Goal: Navigation & Orientation: Find specific page/section

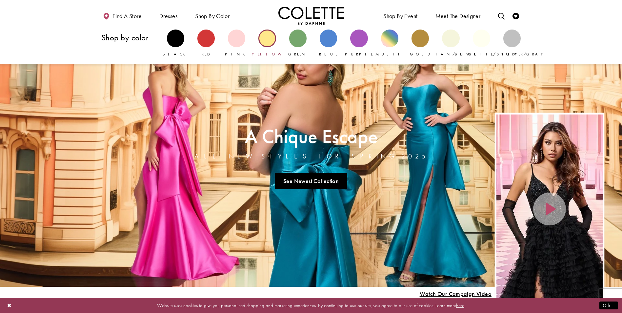
click at [261, 38] on div "Primary block" at bounding box center [266, 37] width 17 height 17
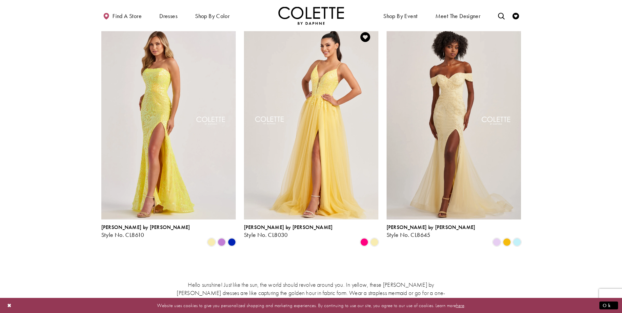
scroll to position [33, 0]
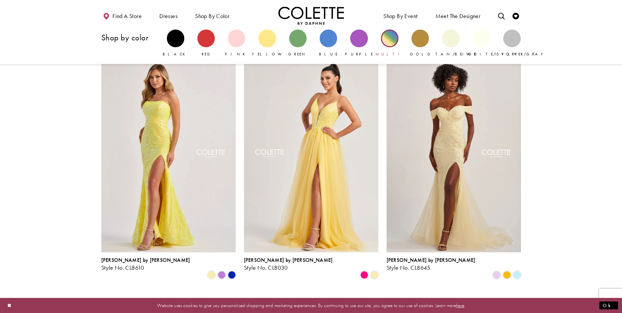
click at [391, 44] on div "Primary block" at bounding box center [389, 37] width 17 height 17
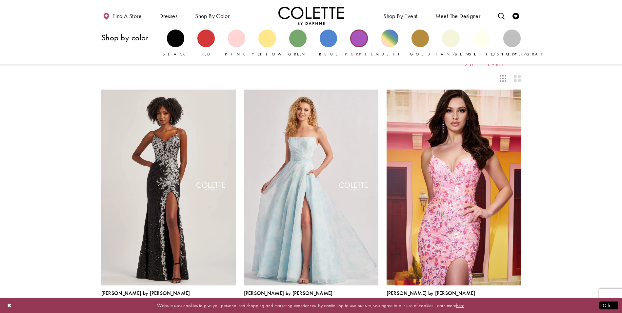
click at [358, 41] on div "Primary block" at bounding box center [358, 37] width 17 height 17
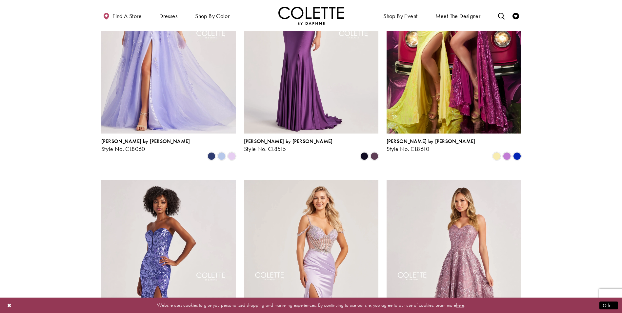
scroll to position [492, 0]
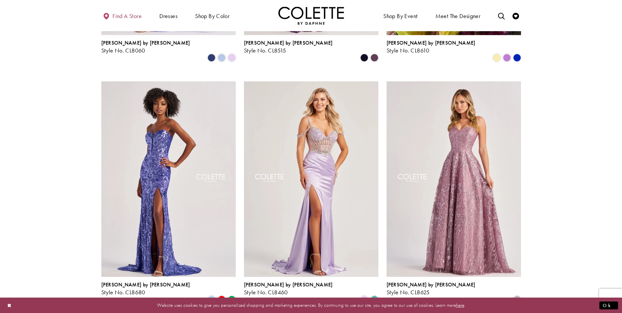
click at [120, 17] on span "Find a store" at bounding box center [126, 16] width 29 height 7
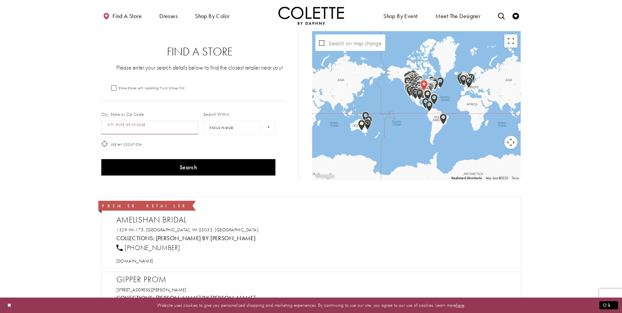
click at [141, 126] on input "City, State, or ZIP Code" at bounding box center [149, 128] width 97 height 14
click at [101, 159] on button "Search" at bounding box center [188, 167] width 174 height 16
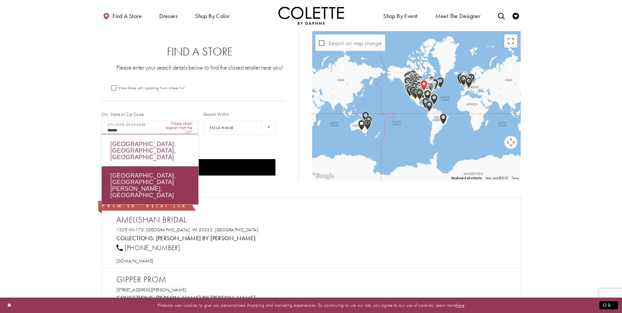
click at [132, 146] on div "Calgary, AB, Canada" at bounding box center [150, 150] width 97 height 31
type input "**********"
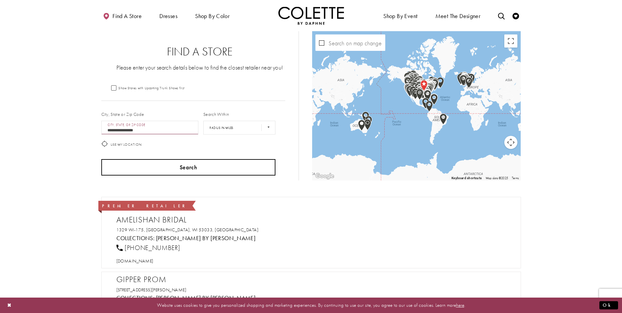
click at [145, 160] on button "Search" at bounding box center [188, 167] width 174 height 16
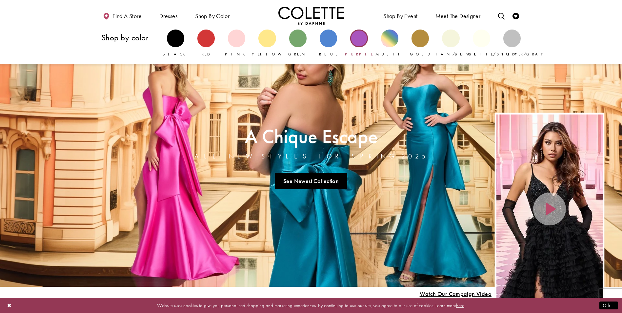
click at [360, 42] on div "Primary block" at bounding box center [358, 37] width 17 height 17
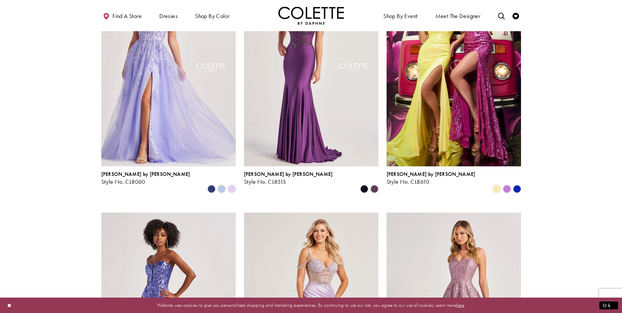
scroll to position [459, 0]
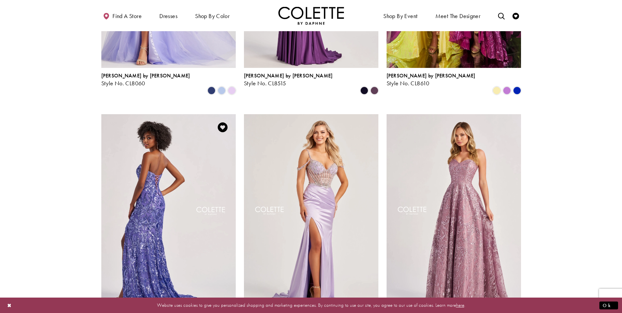
click at [165, 192] on img "Visit Colette by Daphne Style No. CL8680 Page" at bounding box center [168, 211] width 134 height 195
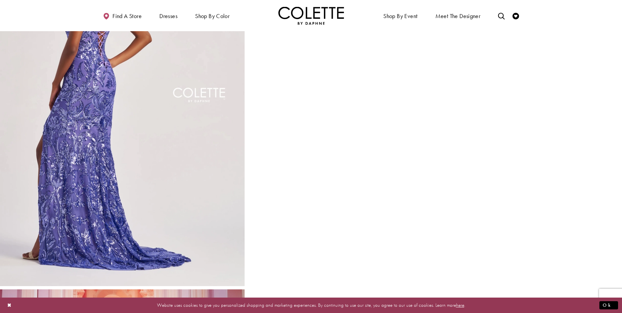
scroll to position [754, 0]
